Goal: Information Seeking & Learning: Learn about a topic

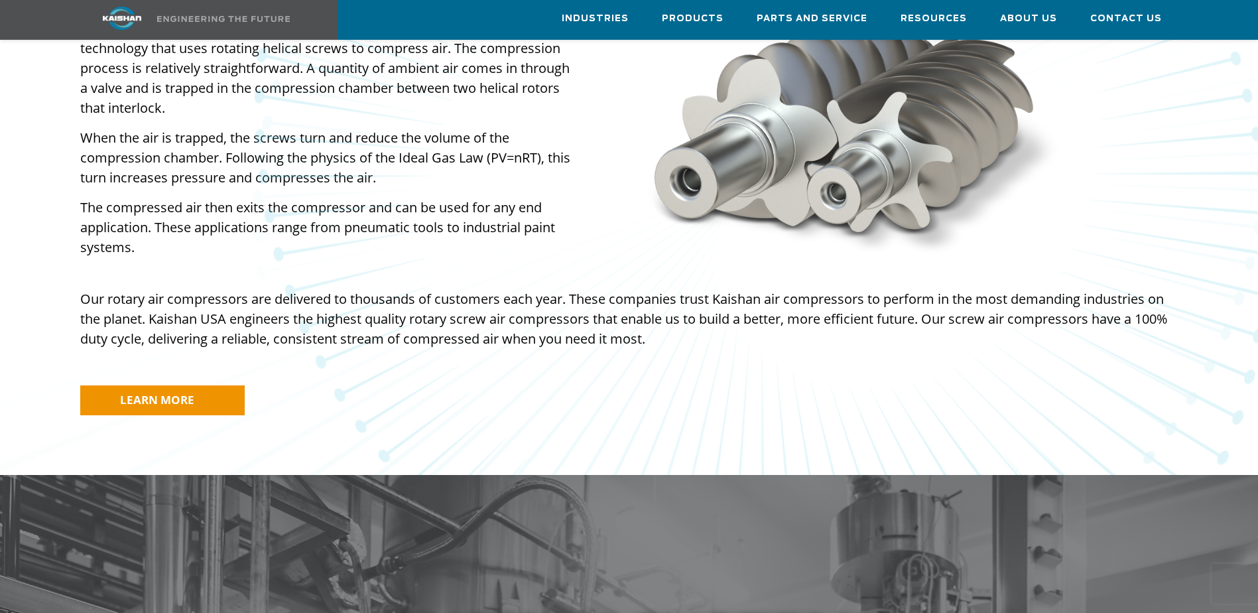
scroll to position [928, 0]
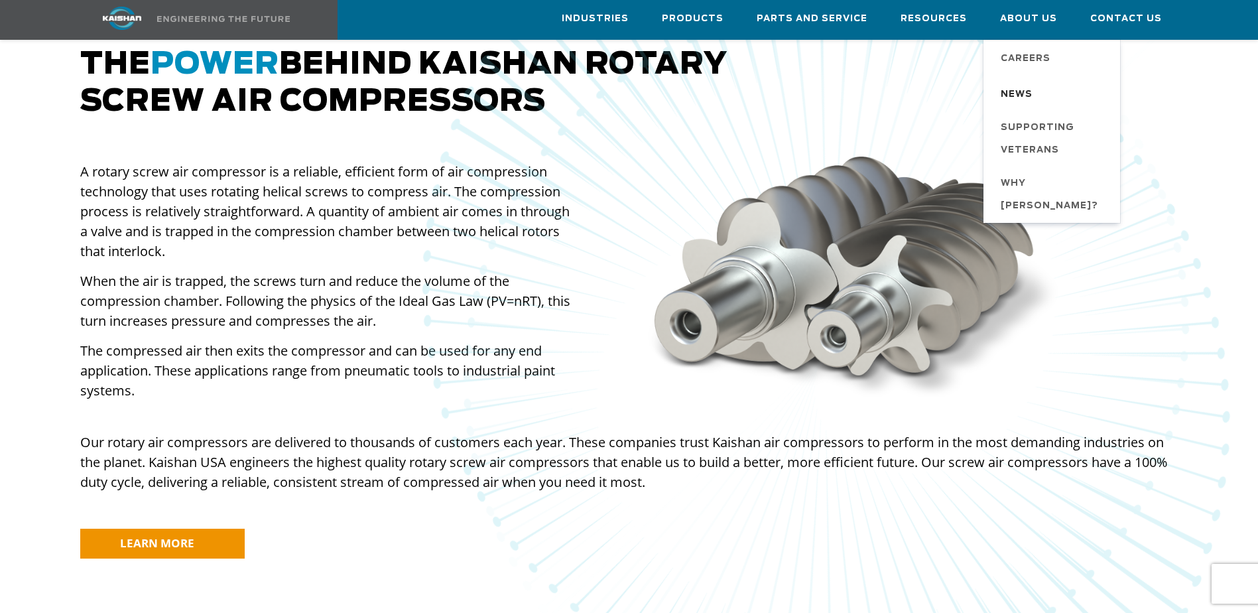
click at [1023, 91] on span "News" at bounding box center [1017, 95] width 32 height 23
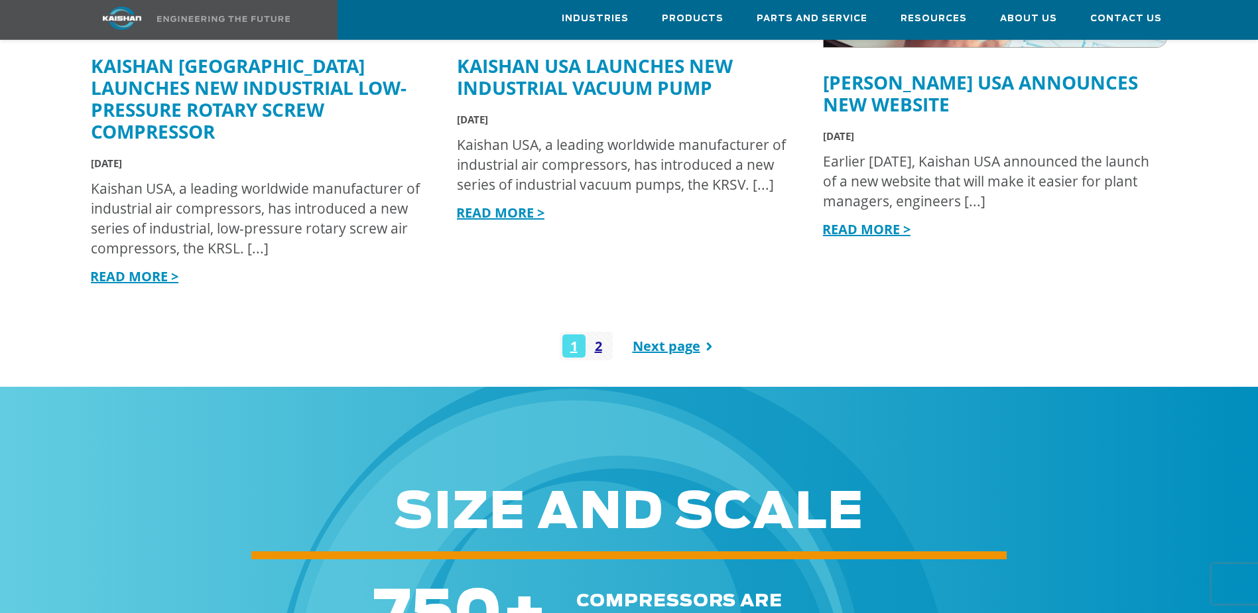
scroll to position [1194, 0]
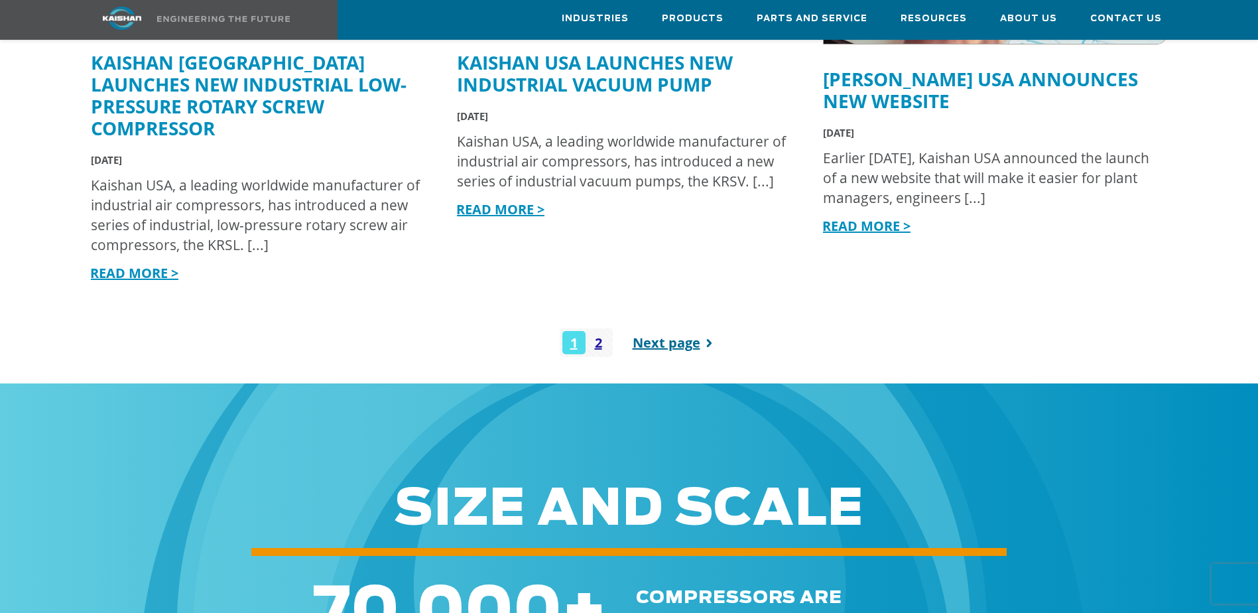
click at [649, 328] on link "Next page" at bounding box center [676, 342] width 86 height 29
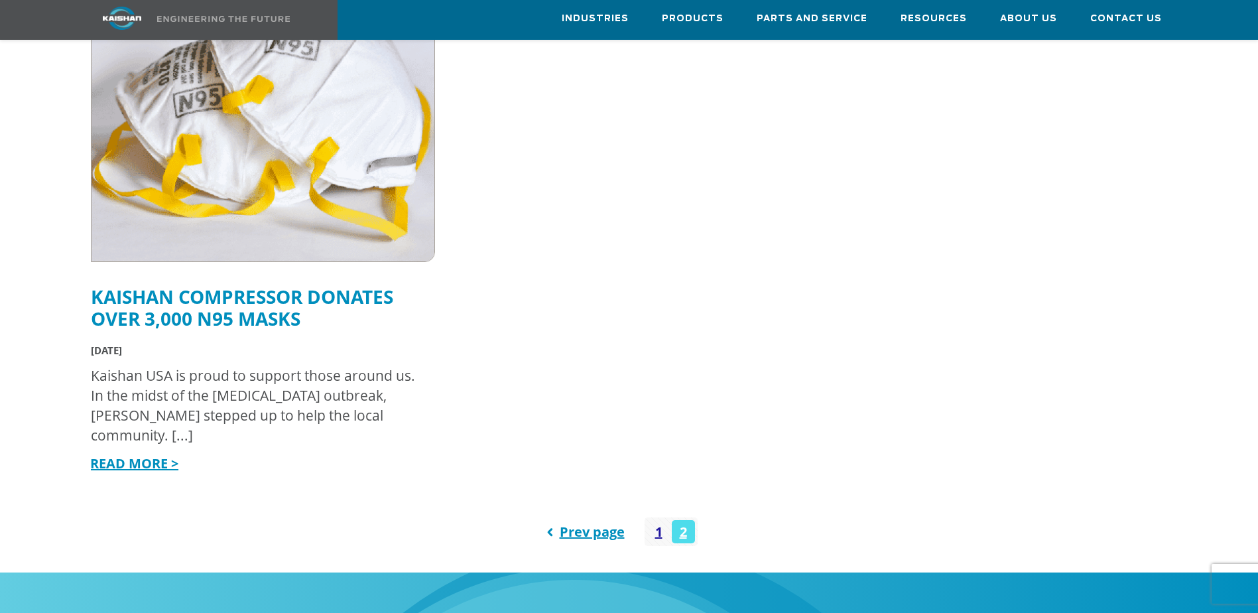
scroll to position [398, 0]
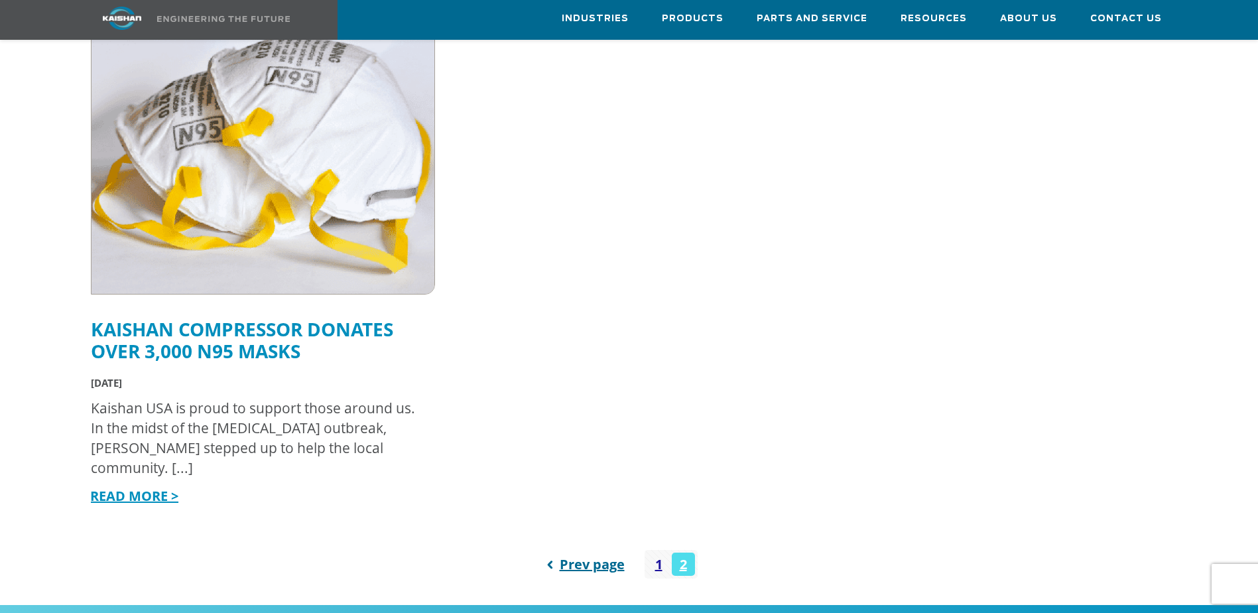
click at [595, 550] on link "Prev page" at bounding box center [583, 564] width 84 height 29
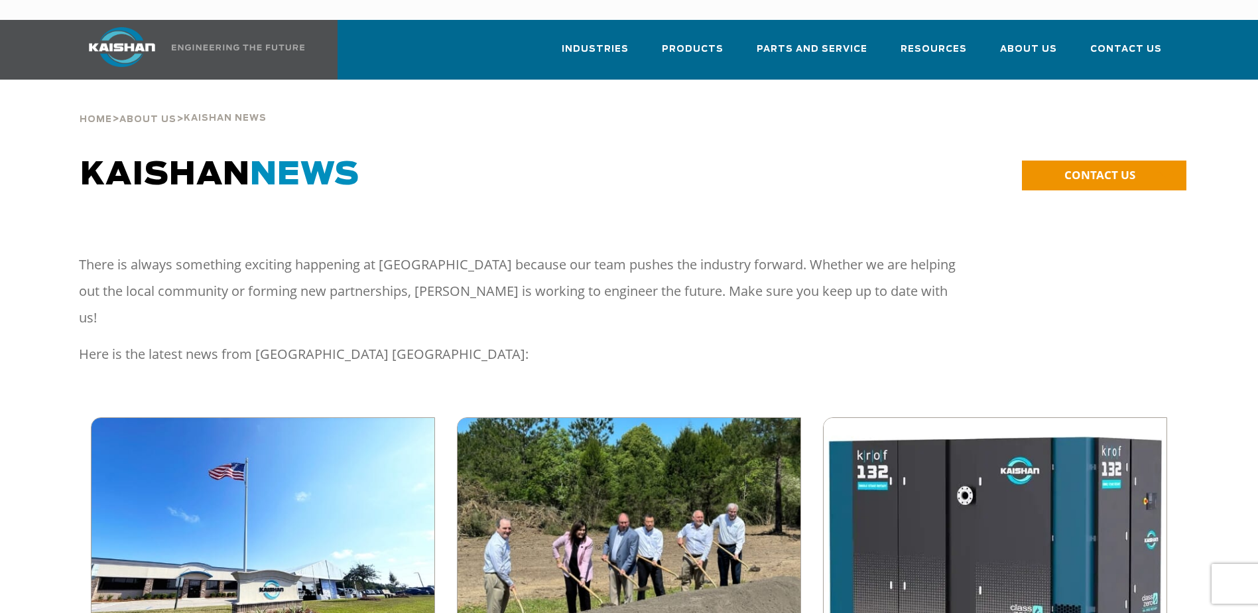
click at [670, 489] on img at bounding box center [628, 546] width 377 height 282
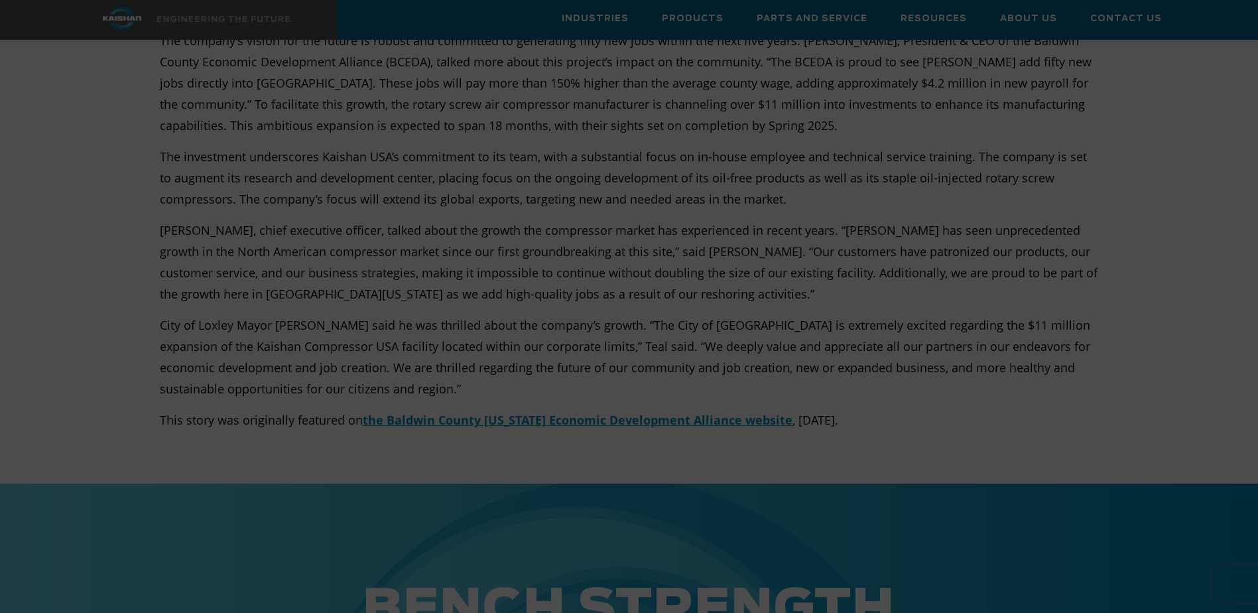
scroll to position [597, 0]
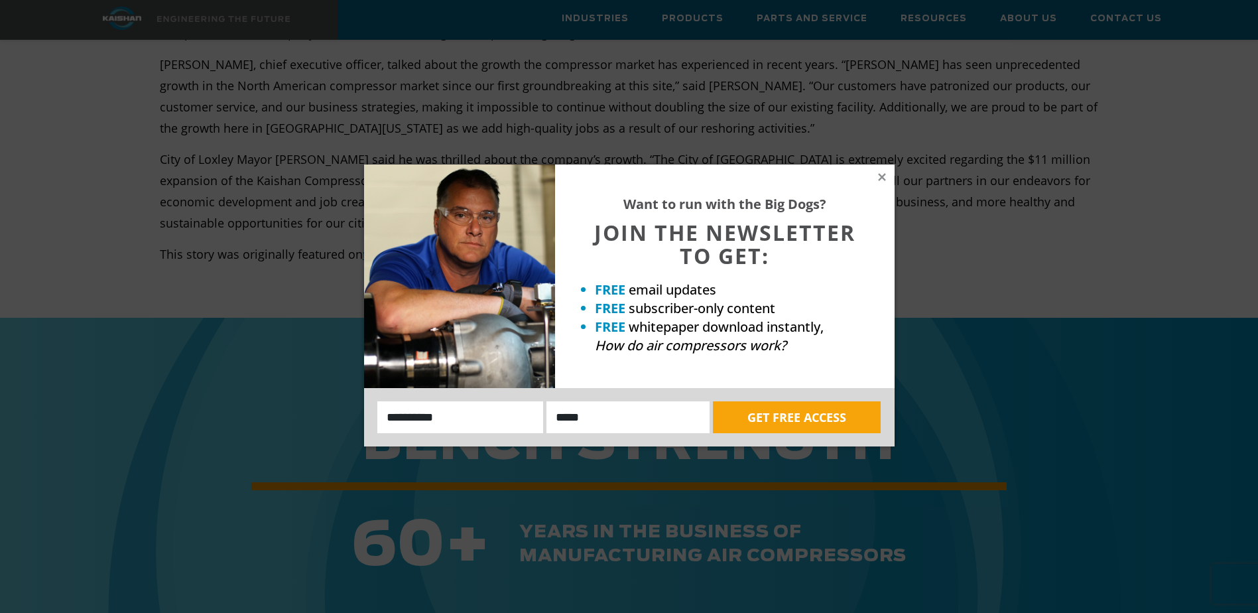
click at [436, 414] on input "Name:" at bounding box center [460, 417] width 166 height 32
type input "***"
click at [582, 421] on input "Email" at bounding box center [627, 417] width 163 height 32
type input "**********"
click at [788, 414] on button "GET FREE ACCESS" at bounding box center [797, 417] width 168 height 32
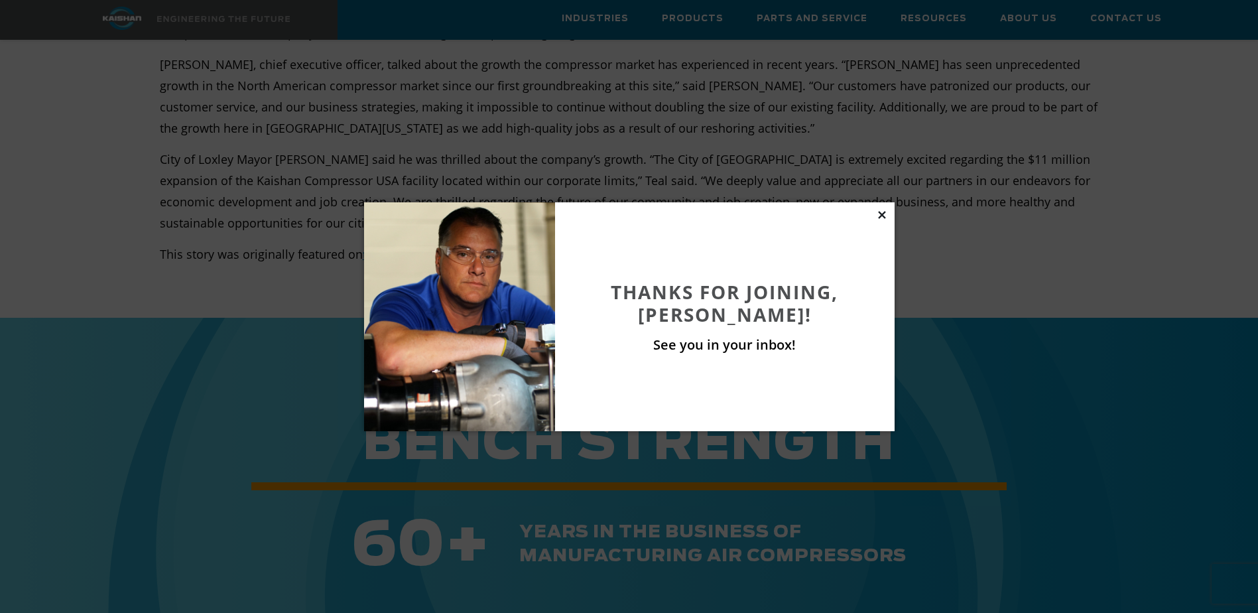
click at [881, 211] on icon at bounding box center [882, 215] width 12 height 12
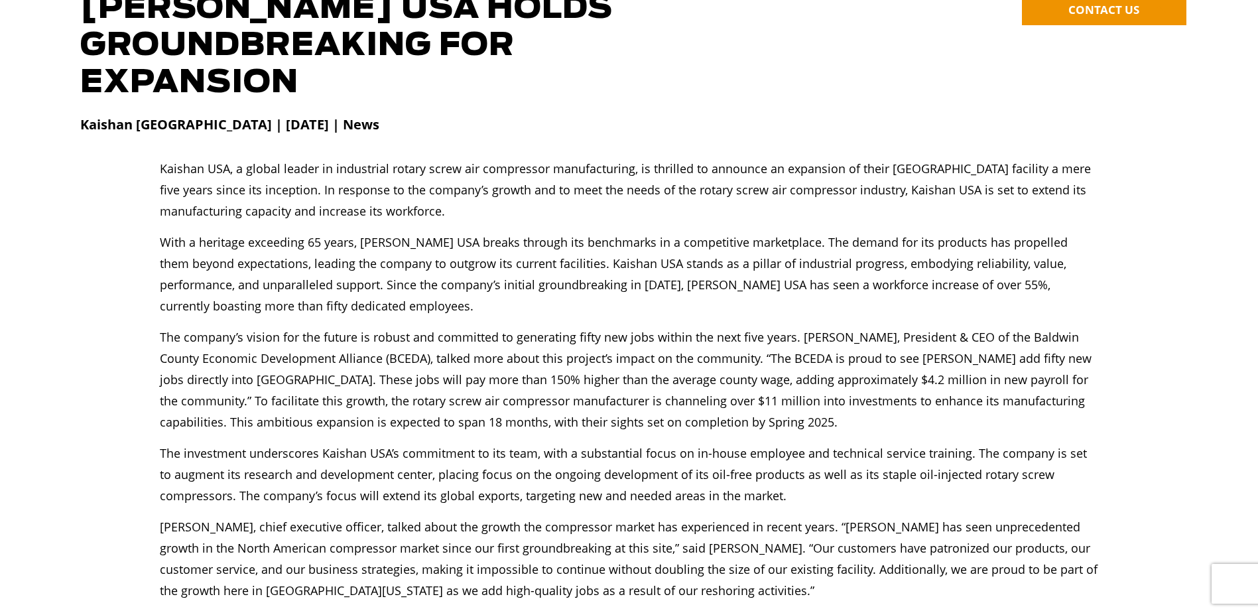
scroll to position [0, 0]
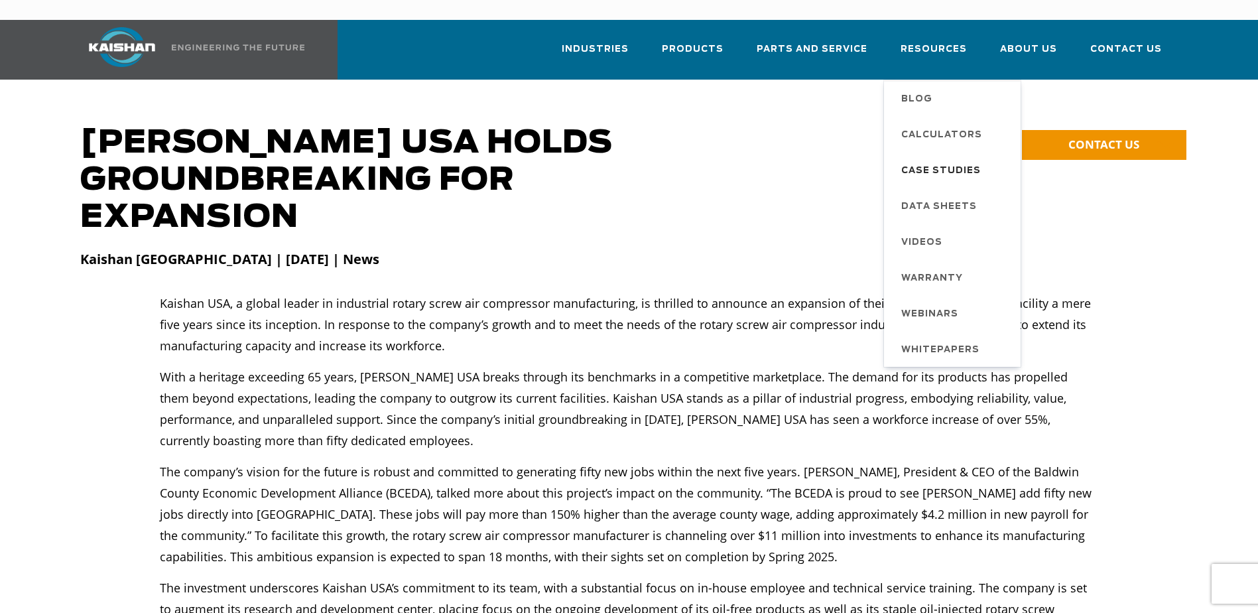
click at [952, 160] on span "Case Studies" at bounding box center [941, 171] width 80 height 23
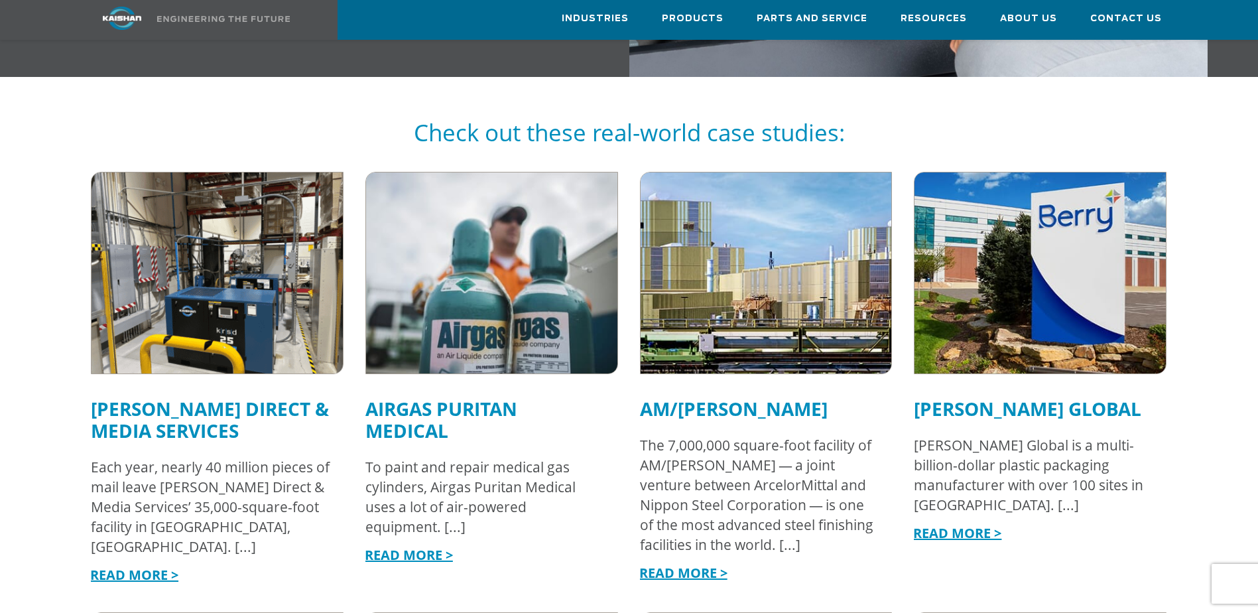
scroll to position [928, 0]
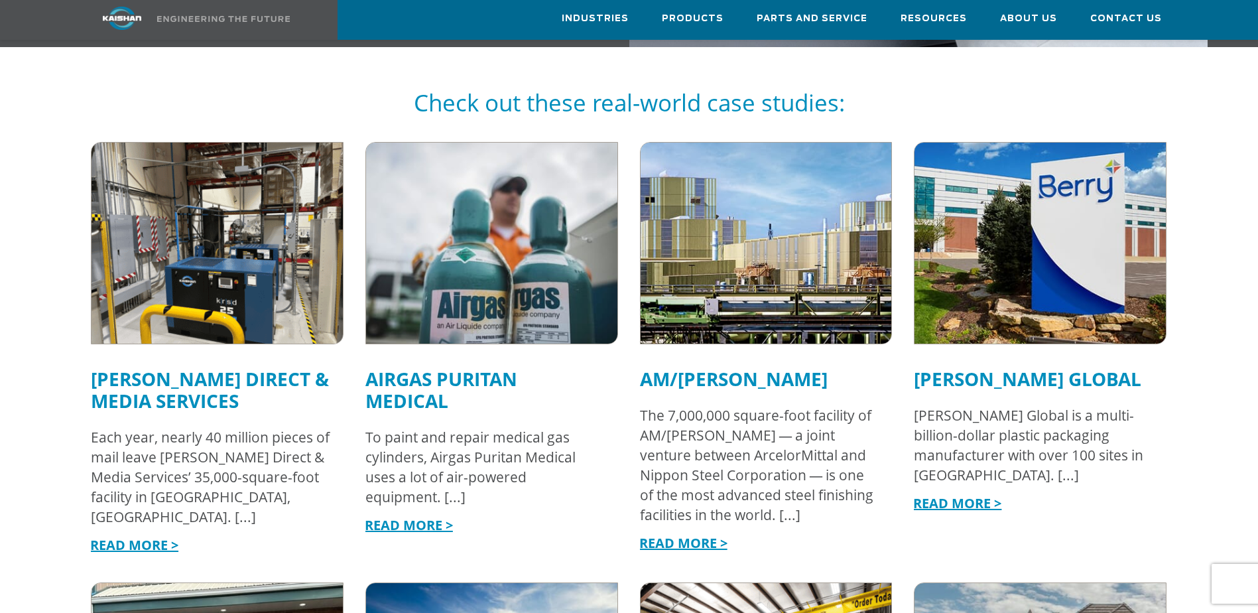
click at [1000, 366] on link "Berry Global" at bounding box center [1027, 378] width 227 height 25
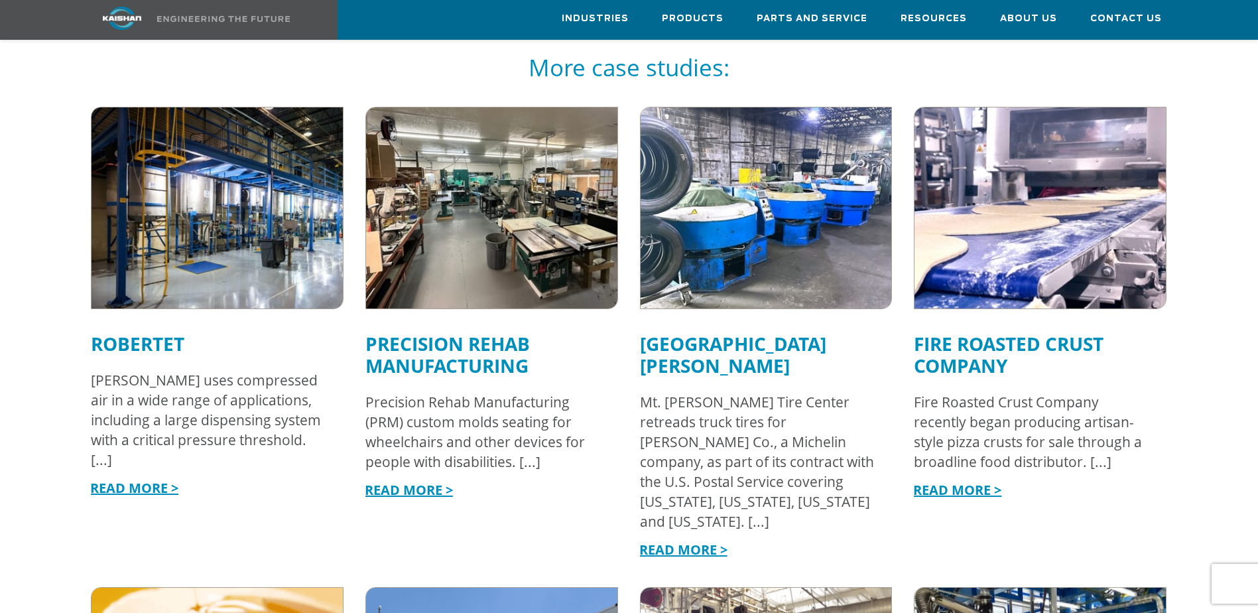
scroll to position [2188, 0]
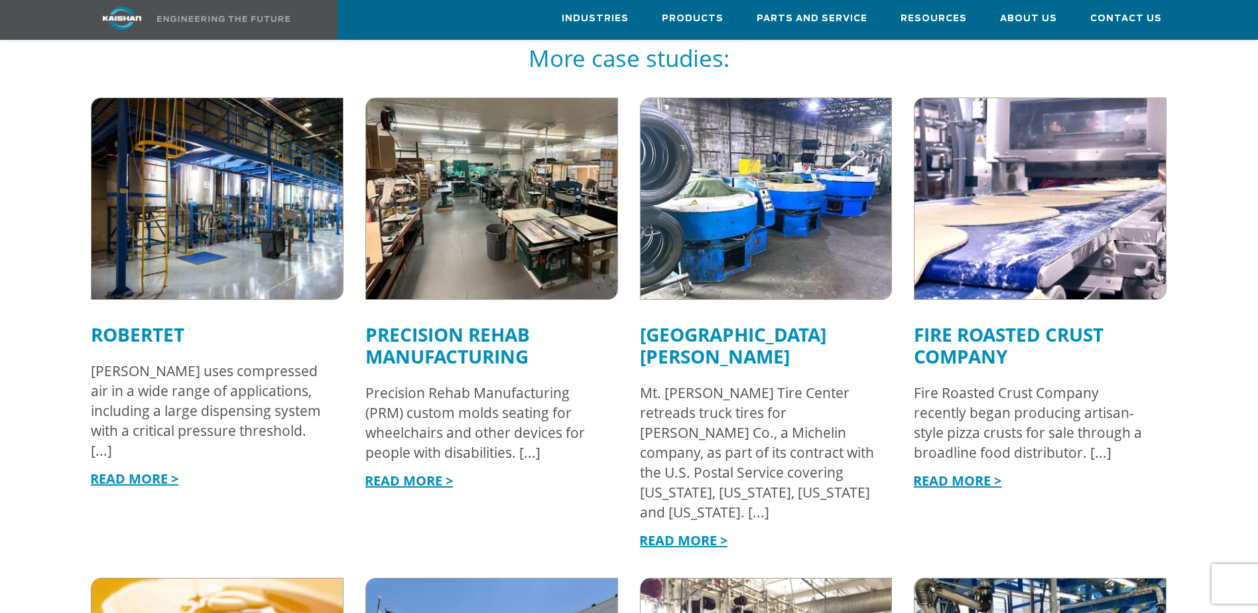
click at [743, 322] on link "Mt. Morris Tire Center" at bounding box center [733, 345] width 186 height 47
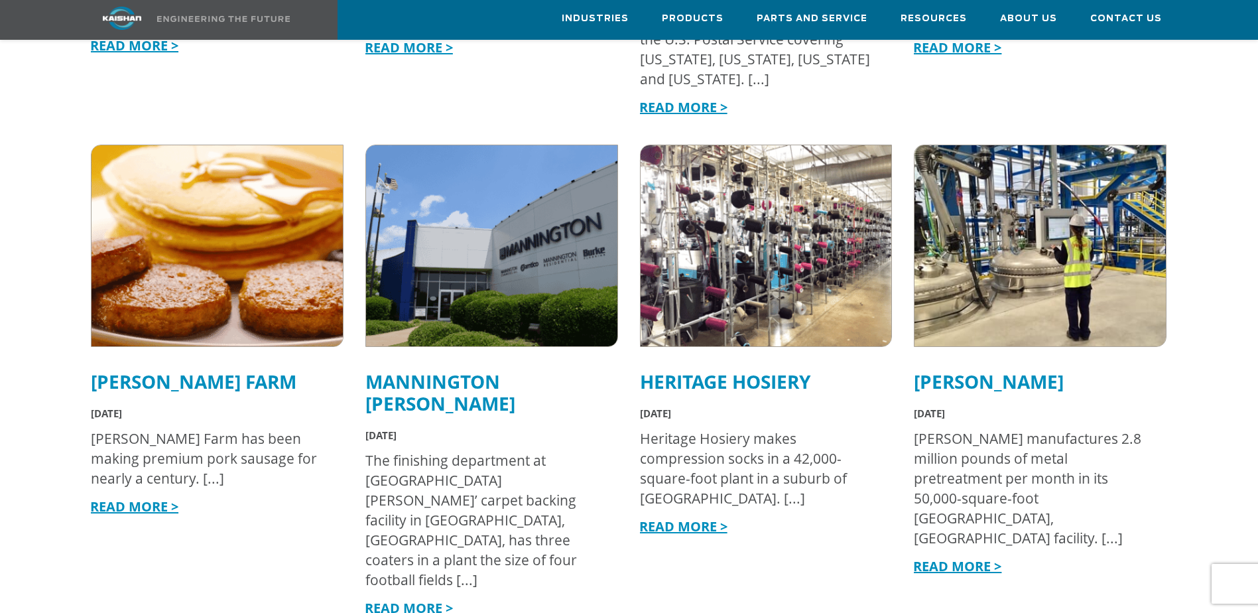
scroll to position [2785, 0]
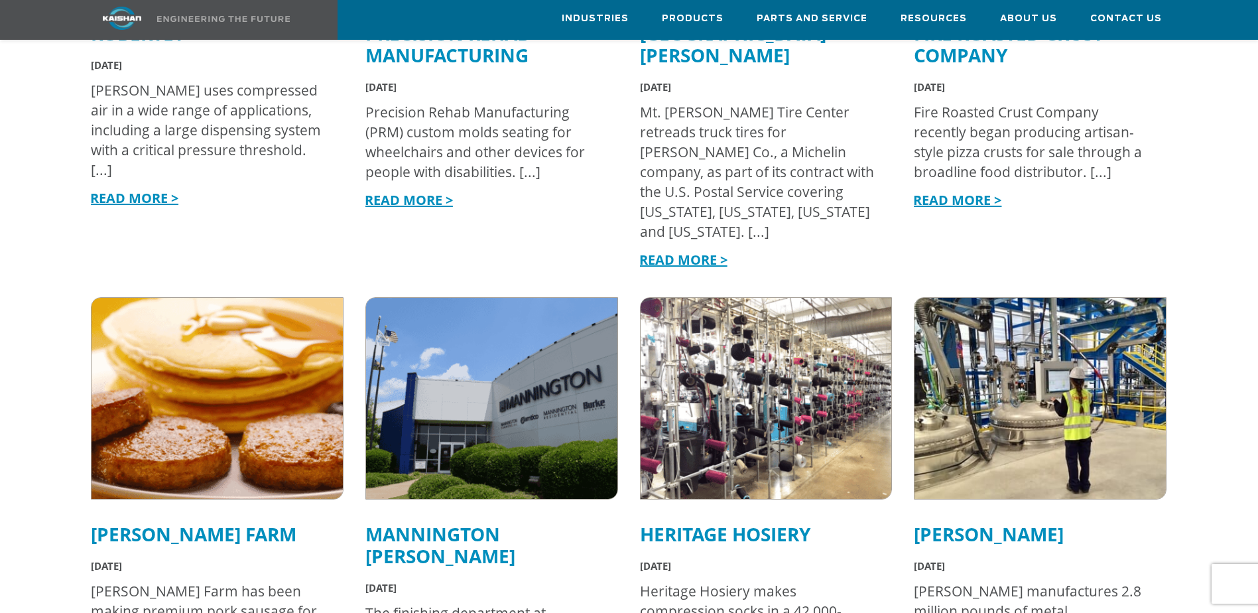
scroll to position [3714, 0]
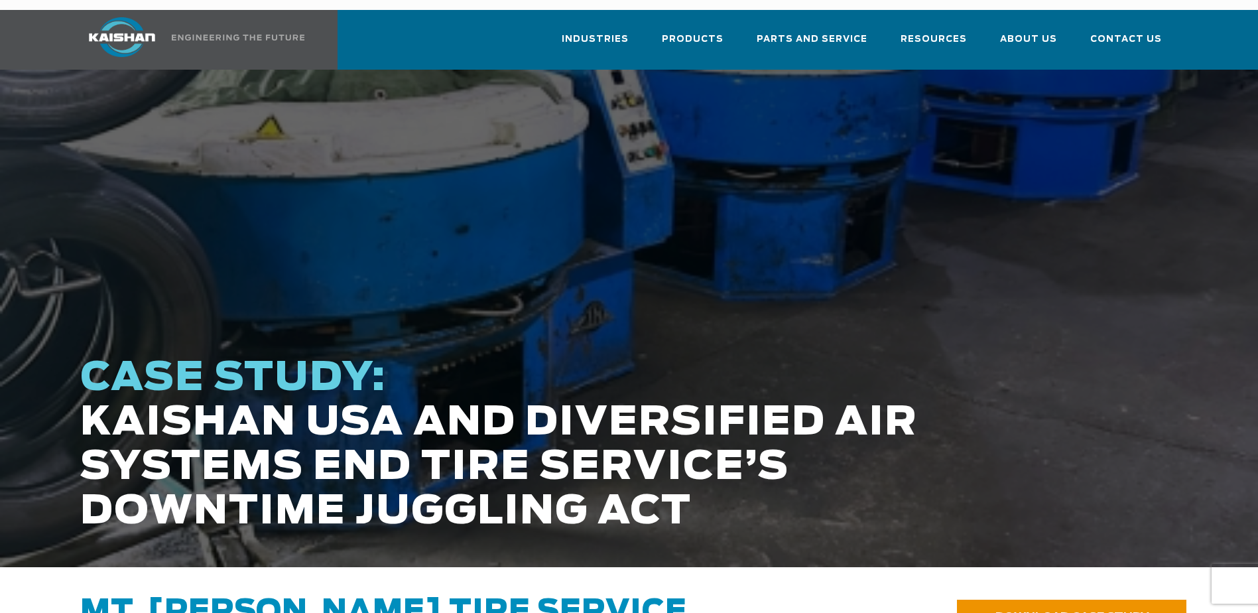
scroll to position [0, 0]
